Goal: Transaction & Acquisition: Purchase product/service

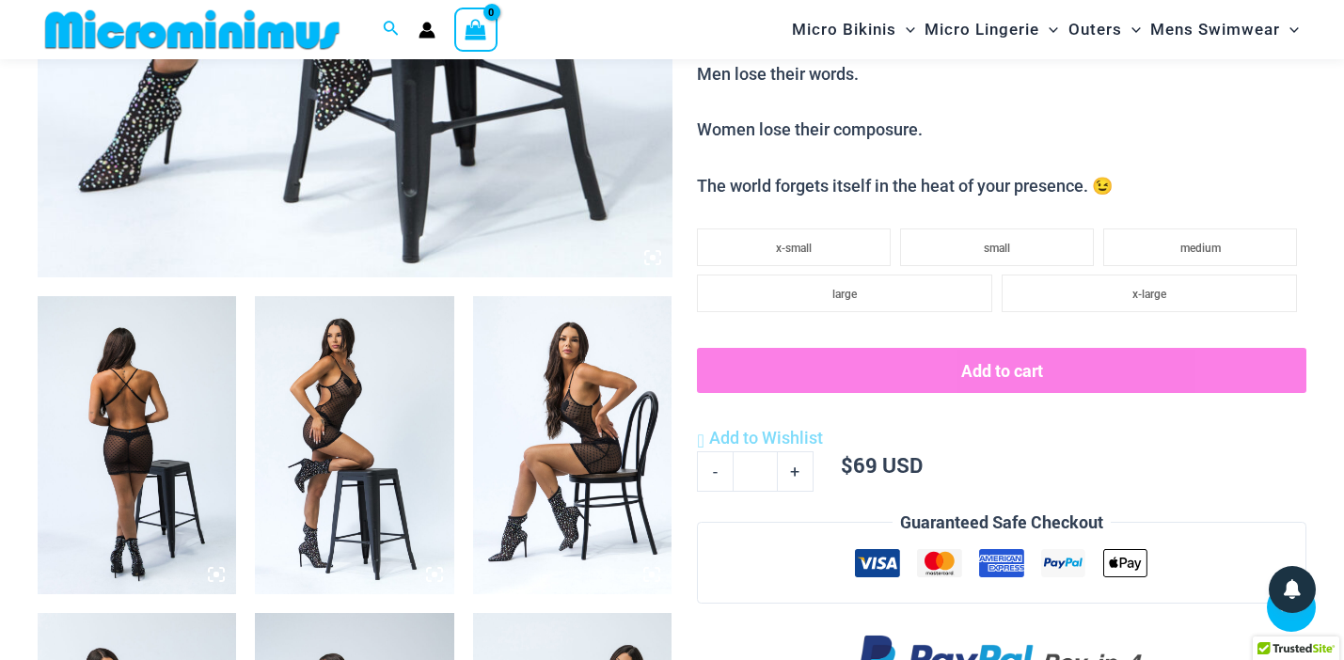
scroll to position [901, 0]
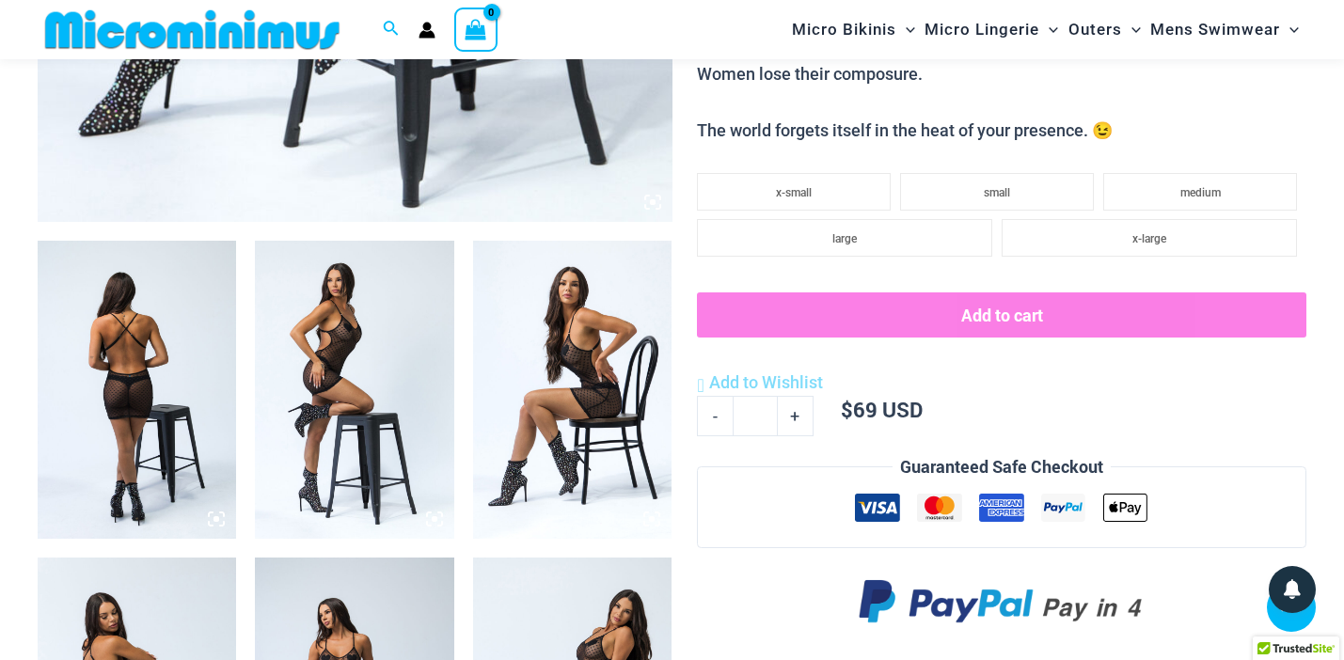
click at [151, 346] on img at bounding box center [137, 390] width 198 height 298
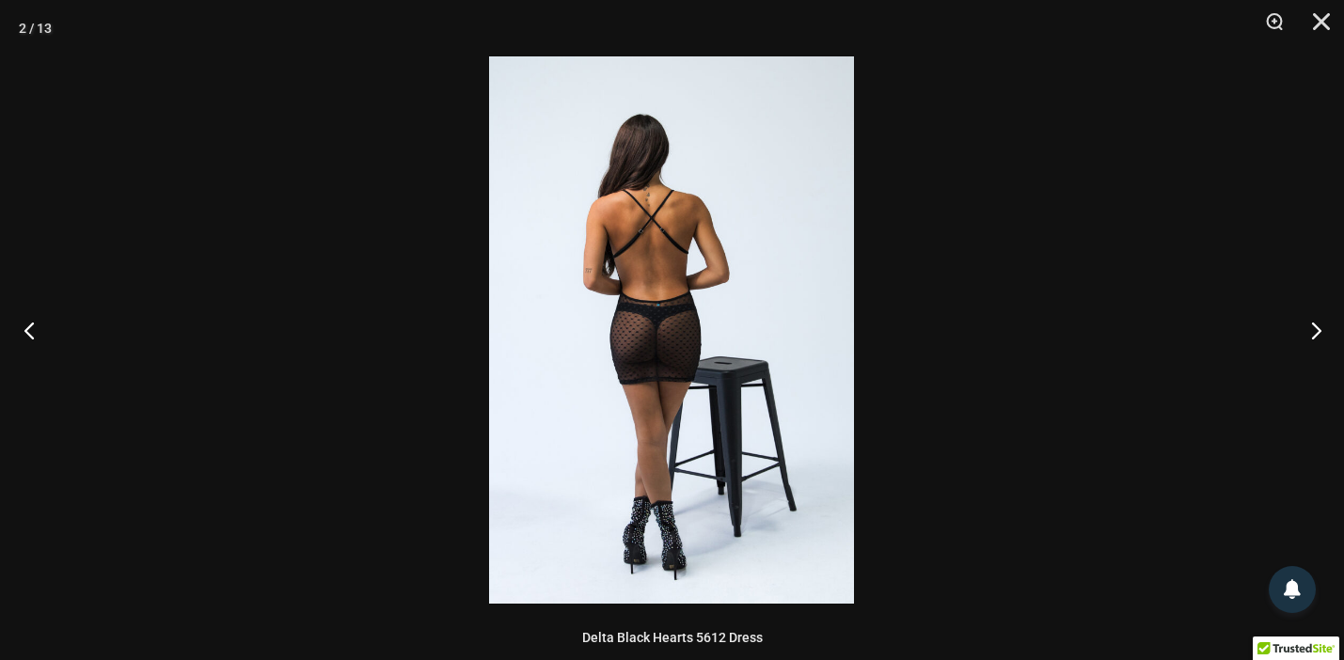
click at [39, 325] on button "Previous" at bounding box center [35, 330] width 71 height 94
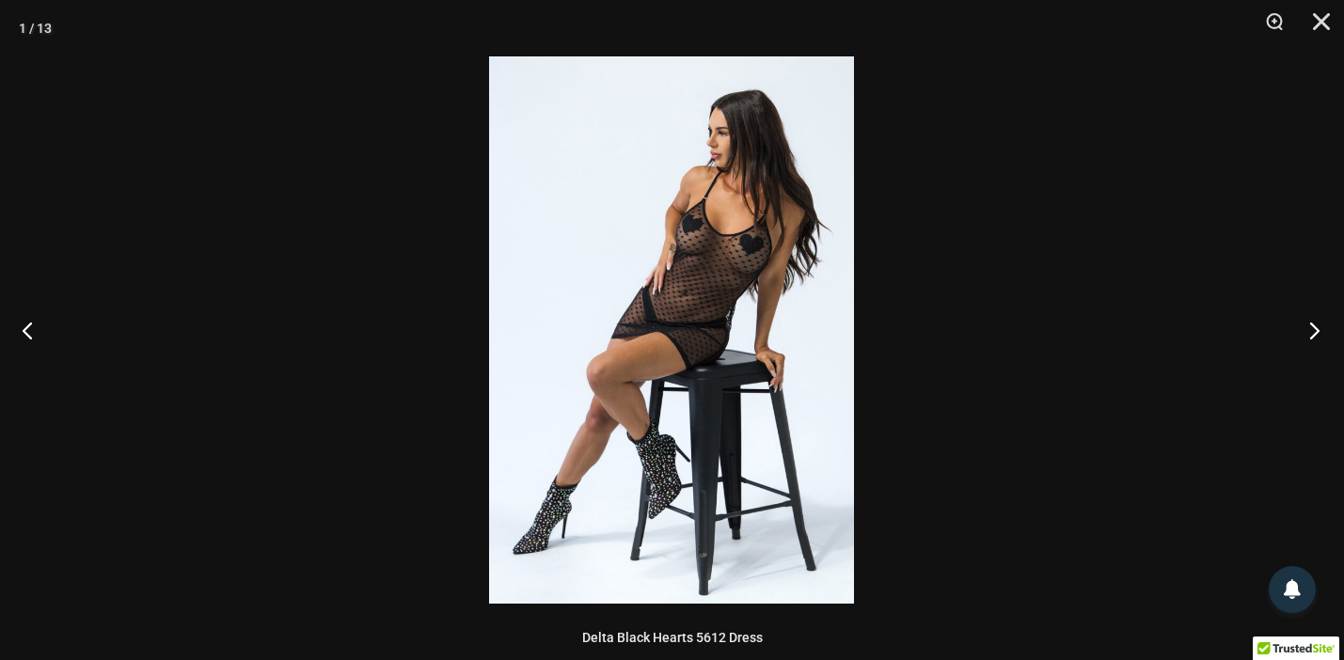
click at [1314, 331] on button "Next" at bounding box center [1309, 330] width 71 height 94
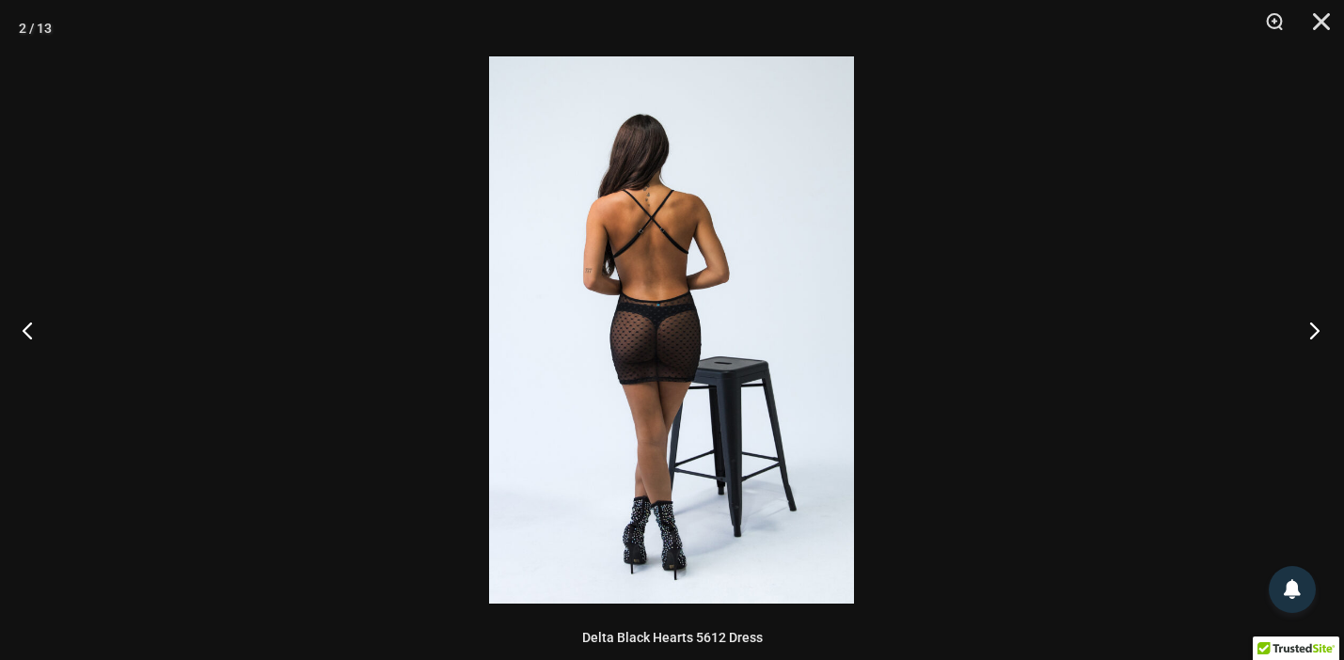
click at [1314, 331] on button "Next" at bounding box center [1309, 330] width 71 height 94
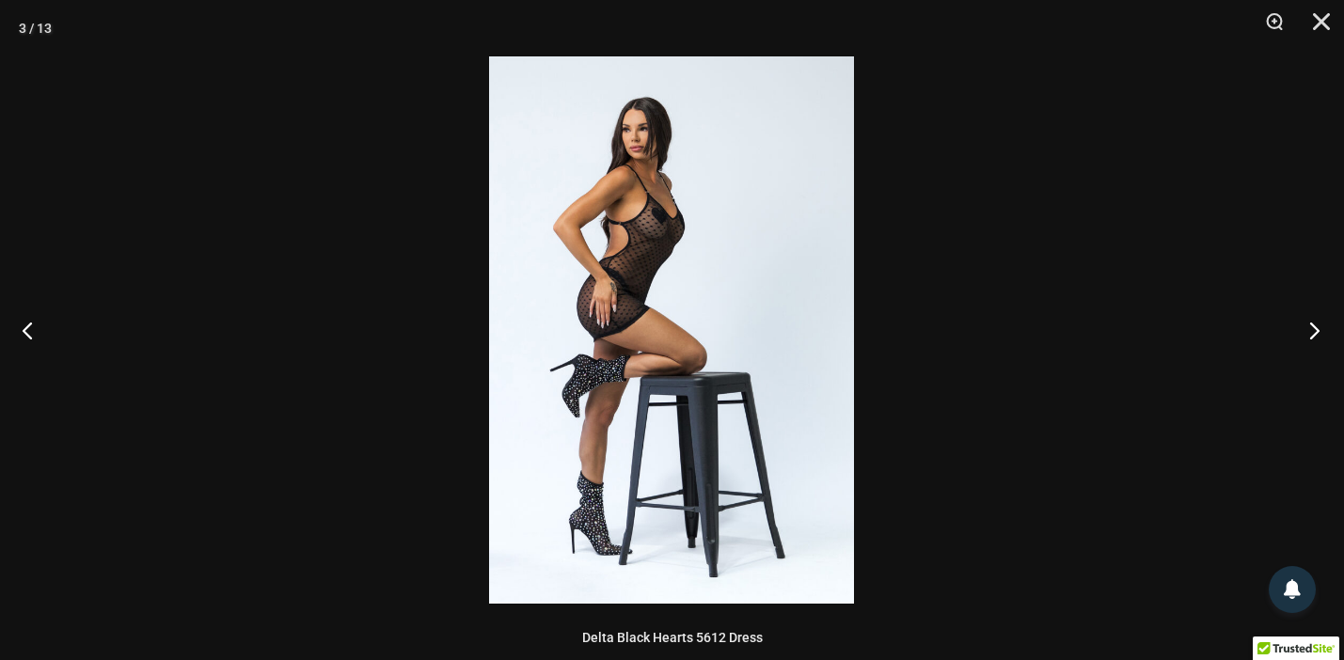
click at [1314, 331] on button "Next" at bounding box center [1309, 330] width 71 height 94
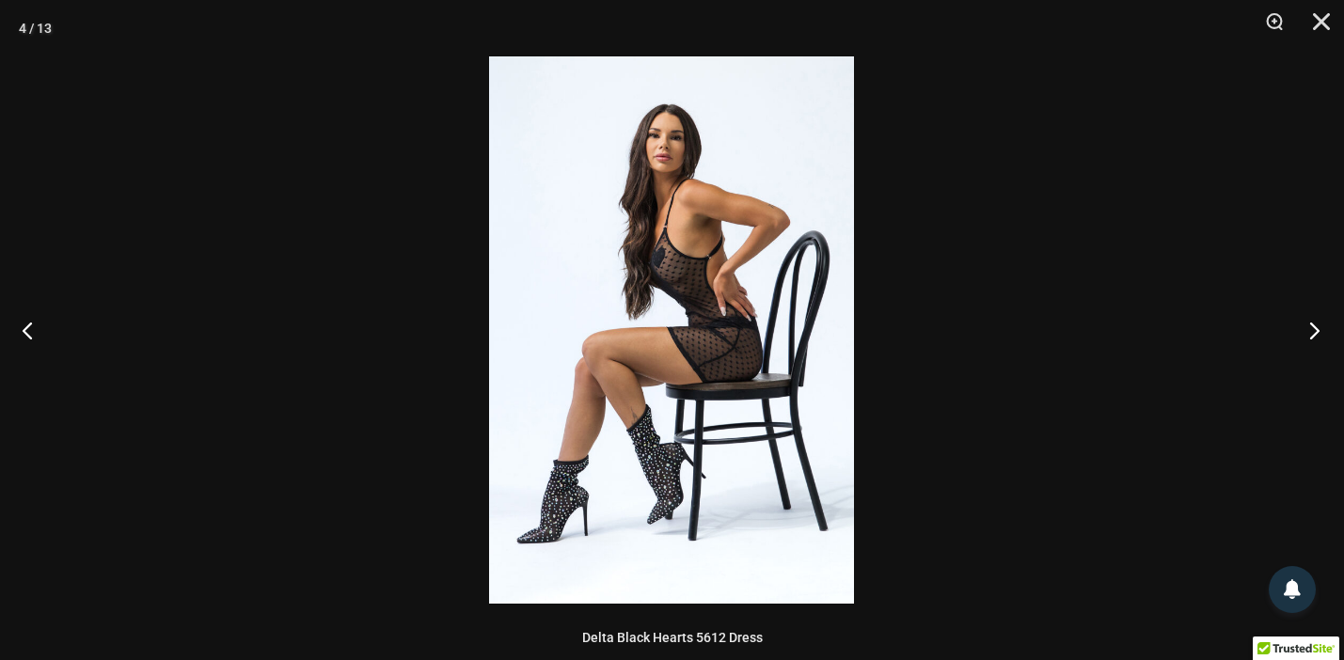
click at [1314, 331] on button "Next" at bounding box center [1309, 330] width 71 height 94
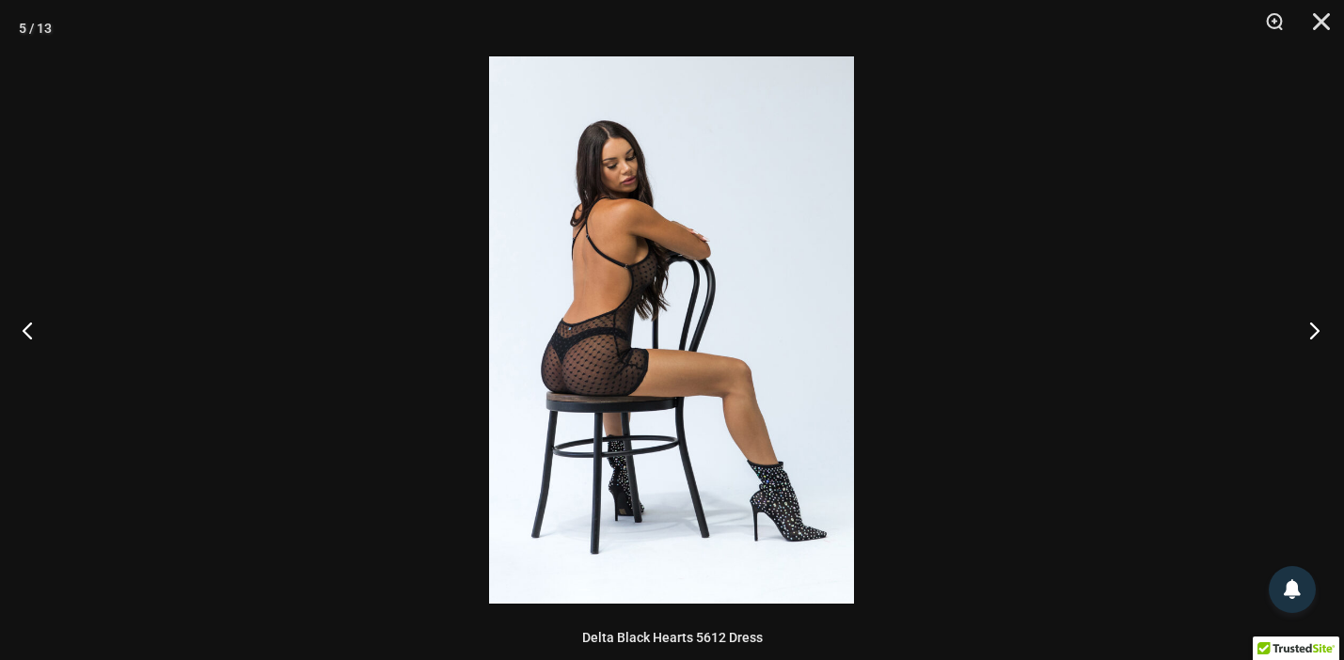
click at [1314, 331] on button "Next" at bounding box center [1309, 330] width 71 height 94
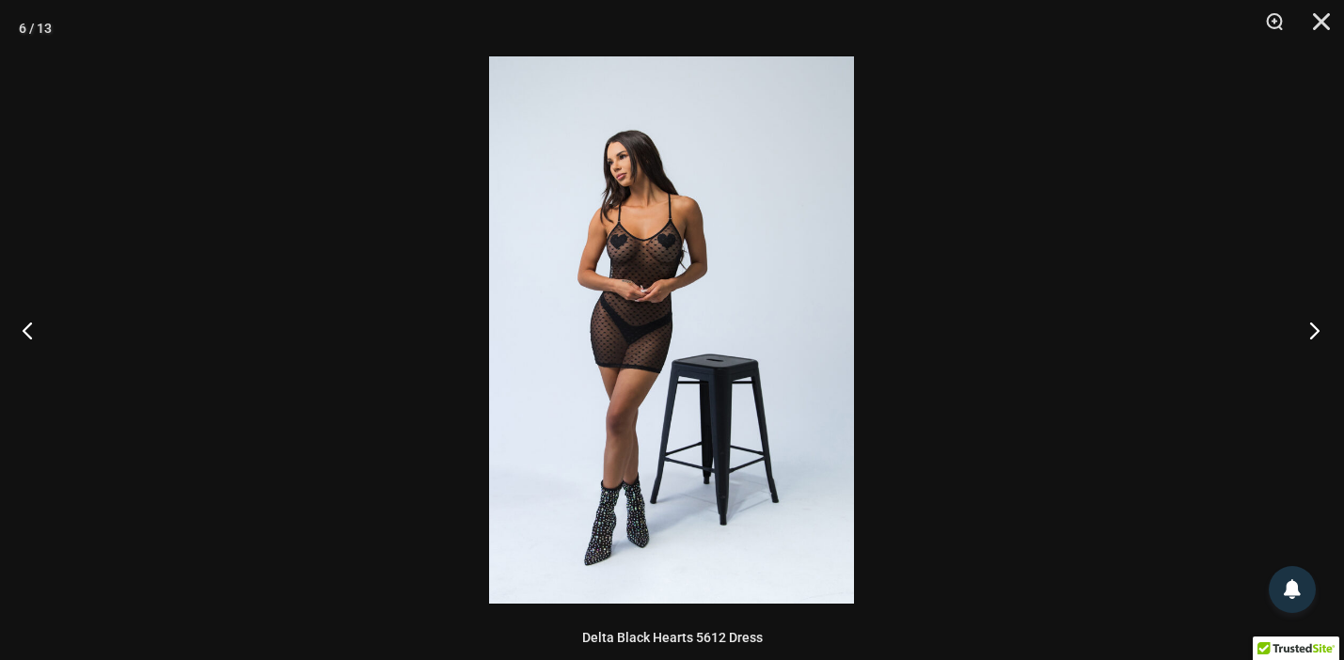
click at [1314, 331] on button "Next" at bounding box center [1309, 330] width 71 height 94
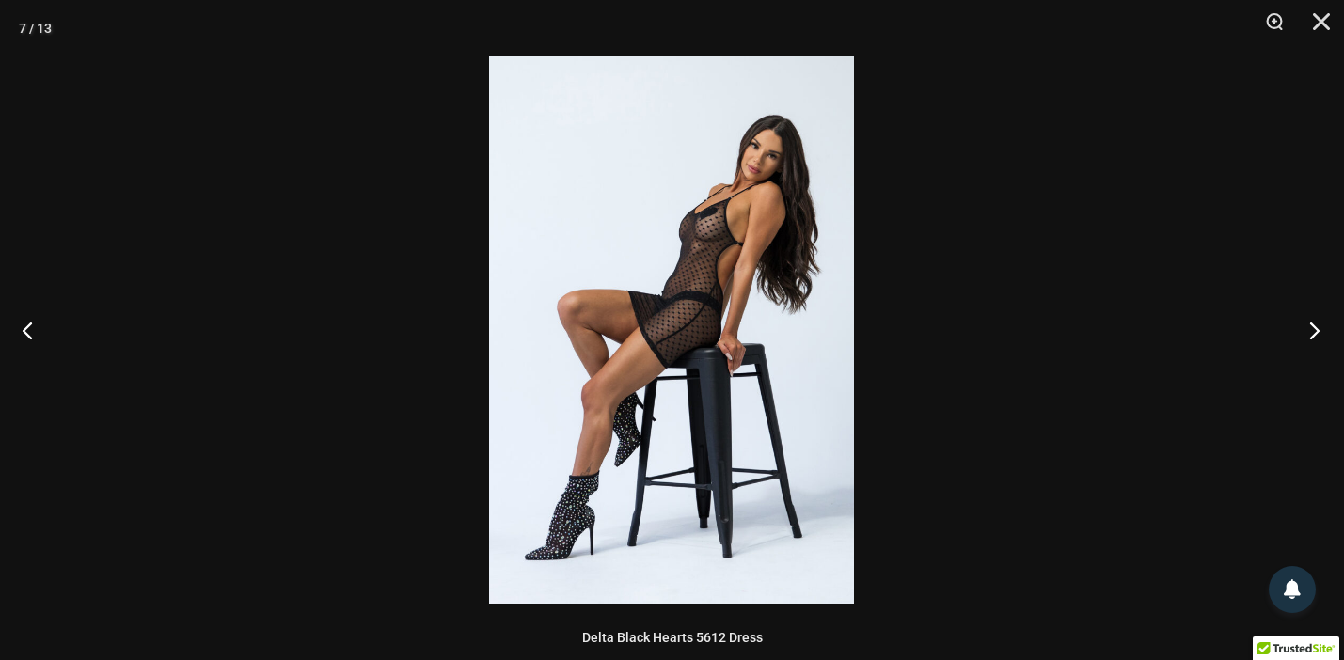
click at [1314, 331] on button "Next" at bounding box center [1309, 330] width 71 height 94
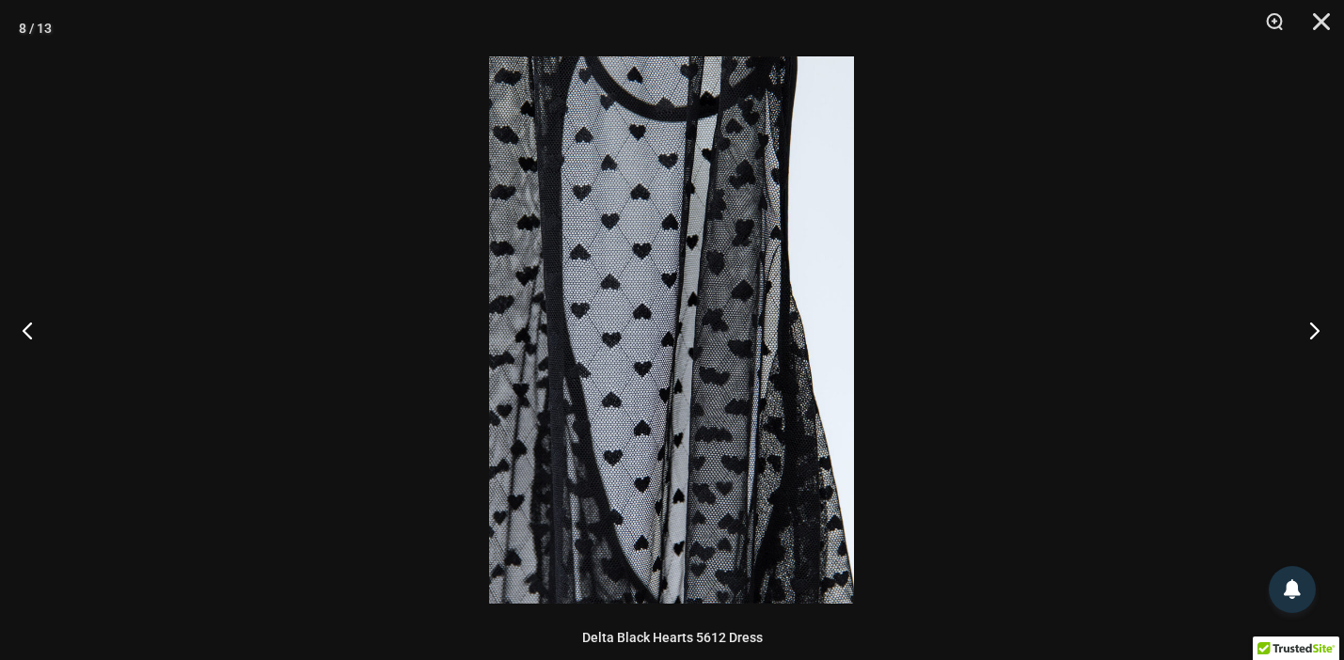
click at [1314, 331] on button "Next" at bounding box center [1309, 330] width 71 height 94
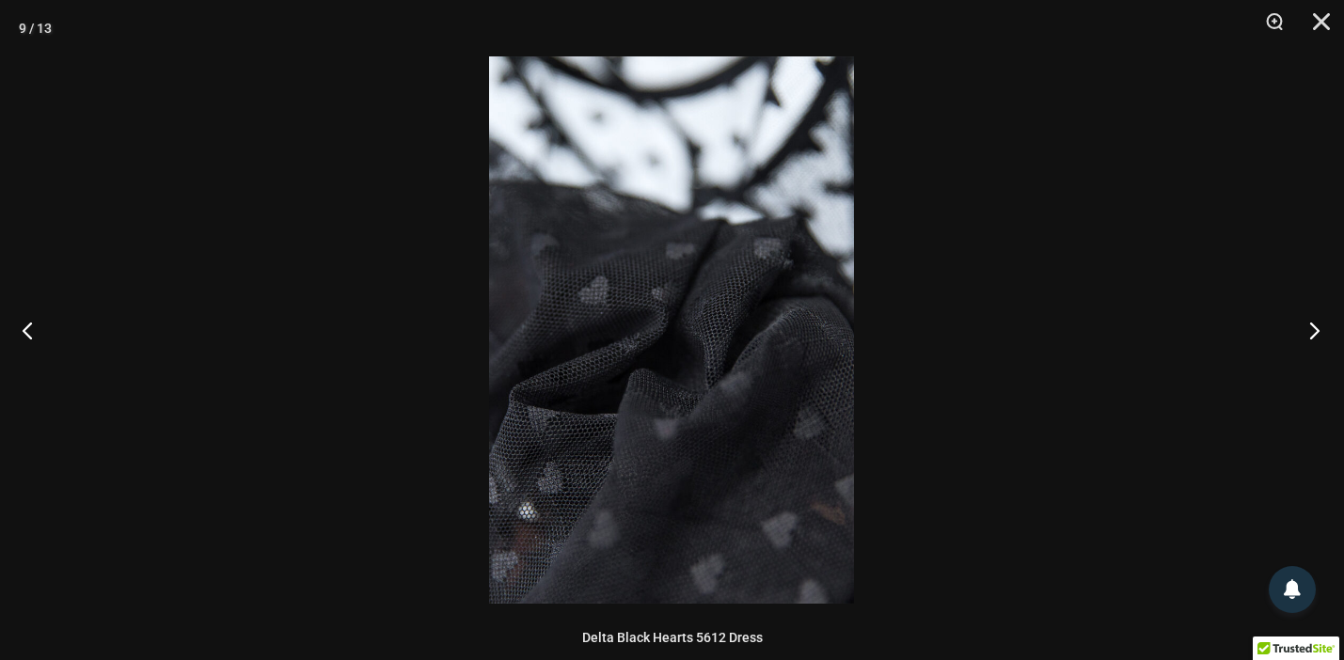
click at [1314, 331] on button "Next" at bounding box center [1309, 330] width 71 height 94
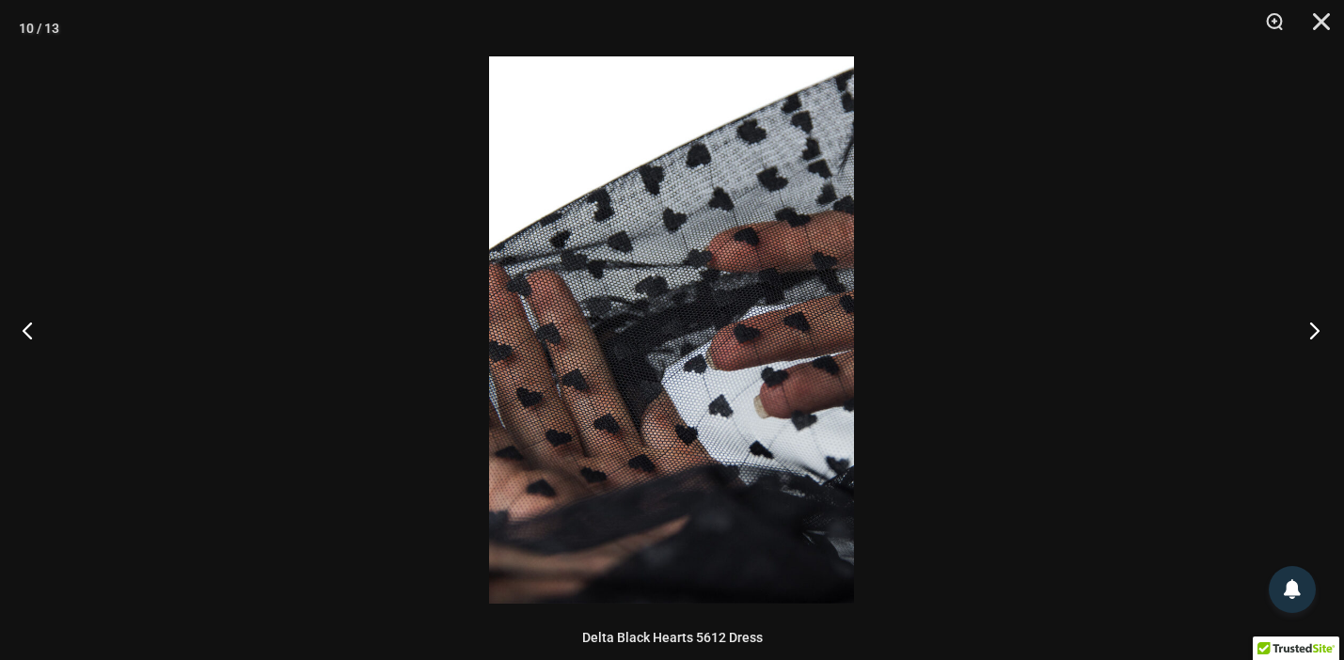
click at [1314, 331] on button "Next" at bounding box center [1309, 330] width 71 height 94
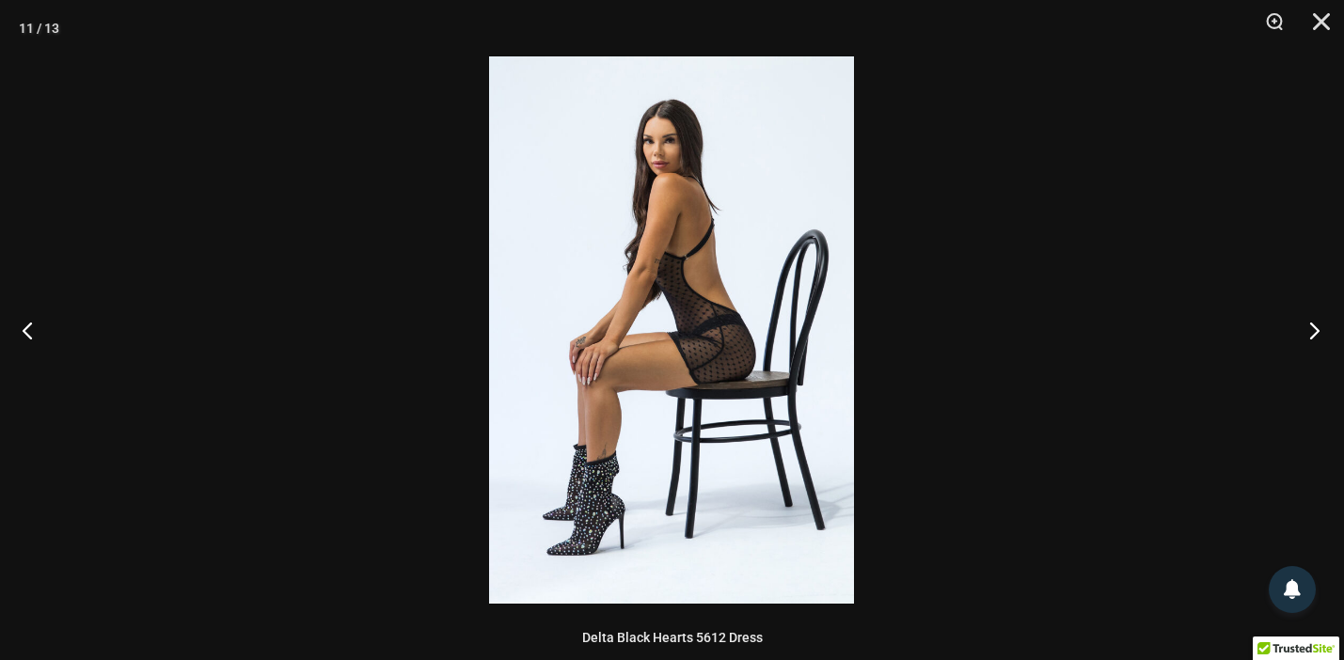
click at [1314, 331] on button "Next" at bounding box center [1309, 330] width 71 height 94
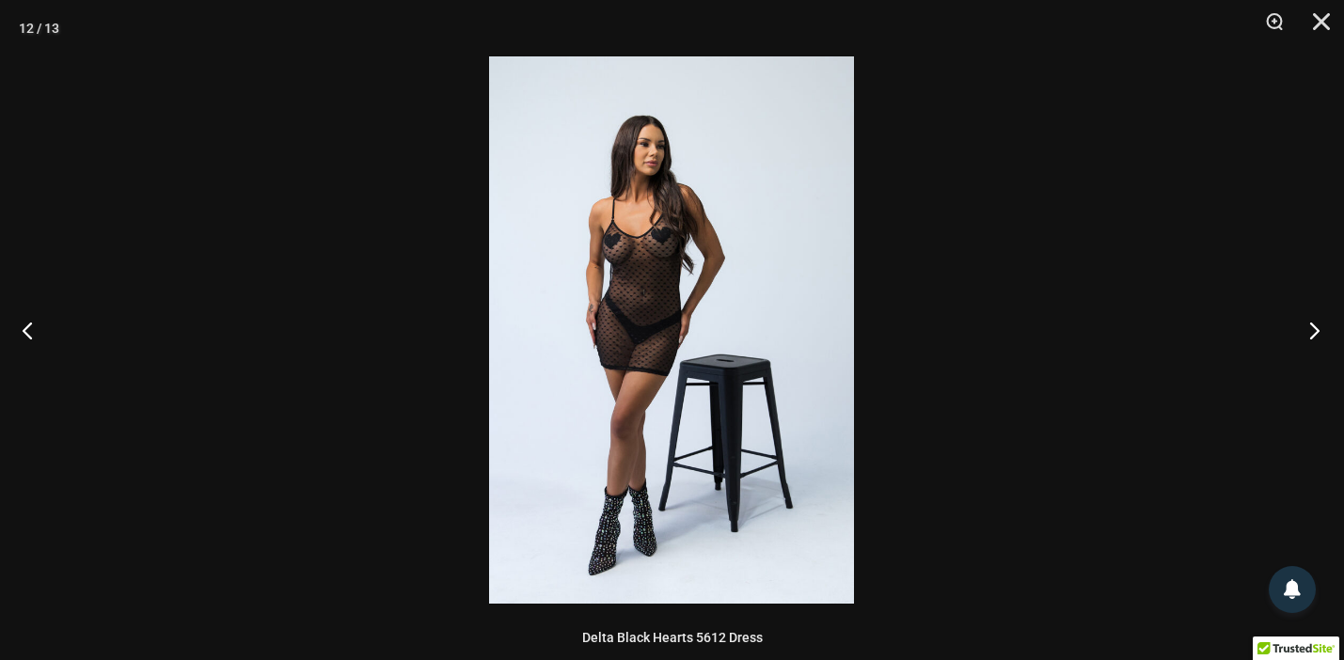
click at [1314, 331] on button "Next" at bounding box center [1309, 330] width 71 height 94
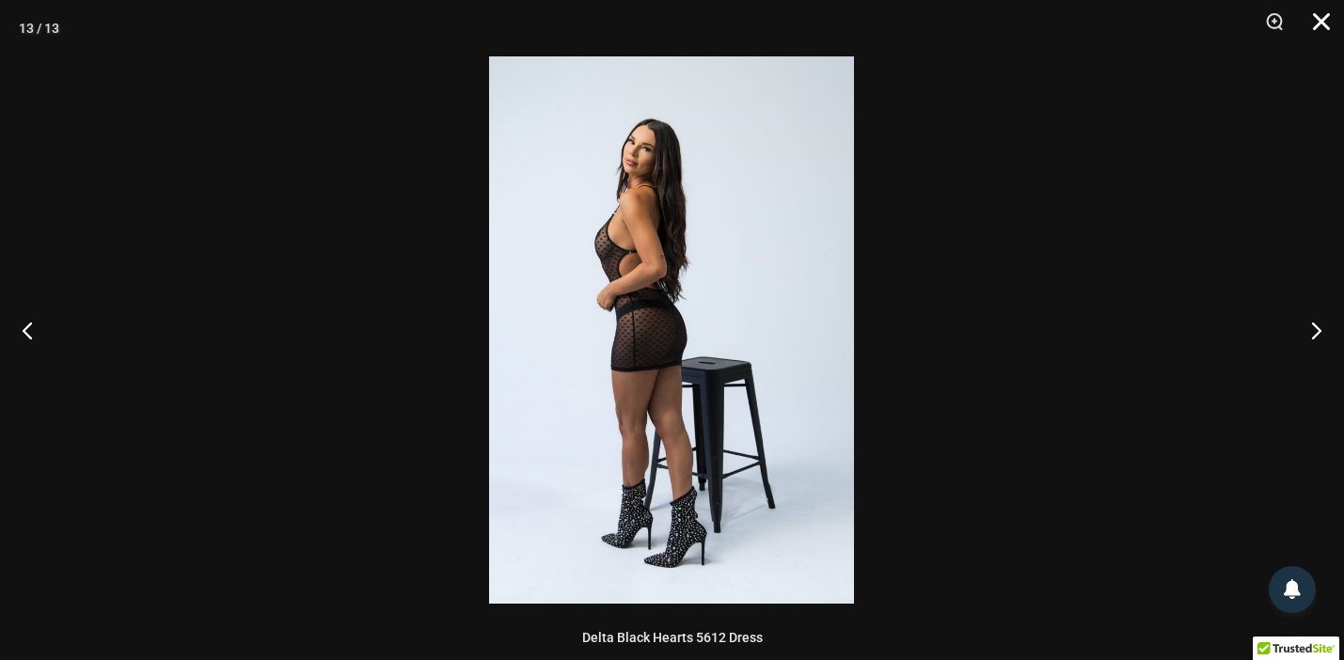
click at [1322, 26] on button "Close" at bounding box center [1314, 28] width 47 height 56
